Goal: Contribute content

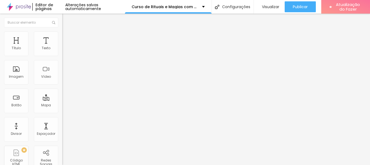
click at [66, 18] on img "button" at bounding box center [68, 20] width 4 height 4
click at [66, 47] on font "Adicionar imagem" at bounding box center [82, 44] width 32 height 5
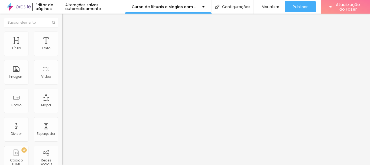
click at [62, 85] on font "Original" at bounding box center [68, 82] width 13 height 5
click at [62, 88] on span "Cinema" at bounding box center [69, 86] width 14 height 5
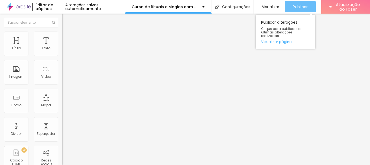
click at [301, 5] on font "Publicar" at bounding box center [300, 6] width 15 height 5
click at [298, 7] on font "Publicar" at bounding box center [300, 6] width 15 height 5
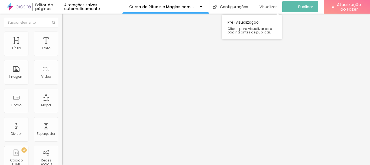
click at [267, 7] on font "Visualizar" at bounding box center [268, 6] width 17 height 5
